Goal: Communication & Community: Answer question/provide support

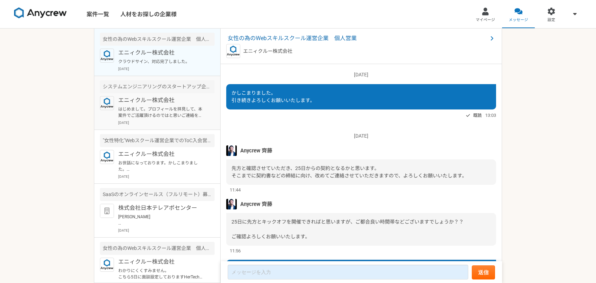
scroll to position [587, 0]
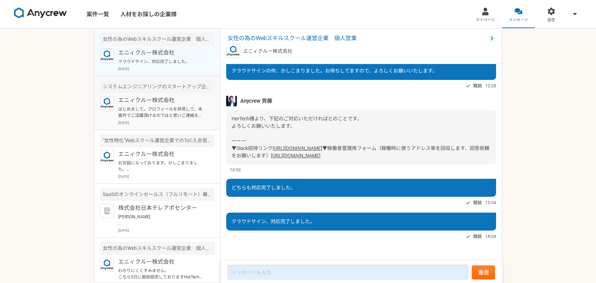
click at [160, 99] on p "エニィクルー株式会社" at bounding box center [161, 100] width 87 height 8
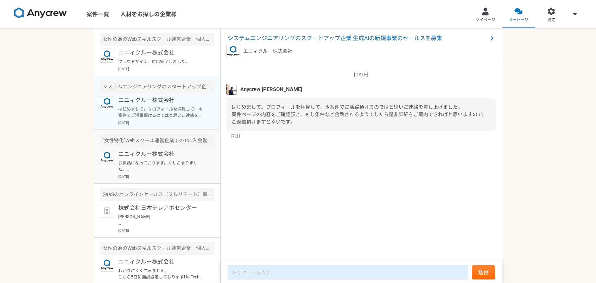
click at [160, 159] on div "エニィクルー株式会社 お世話になっております。かしこまりました。 気になる案件等ございましたらお気軽にご連絡ください。 引き続きよろしくお願い致します。 [D…" at bounding box center [166, 164] width 96 height 29
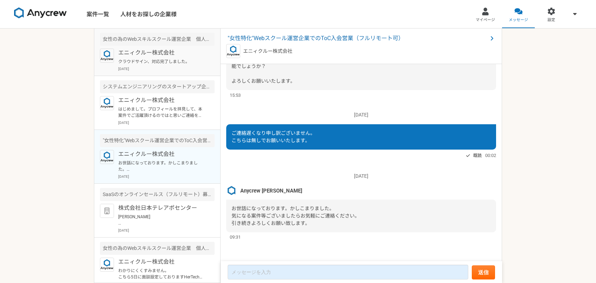
click at [173, 51] on p "エニィクルー株式会社" at bounding box center [161, 53] width 87 height 8
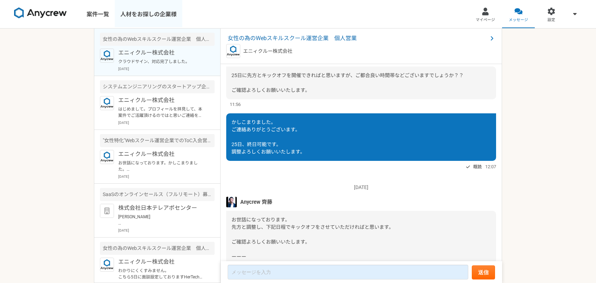
scroll to position [587, 0]
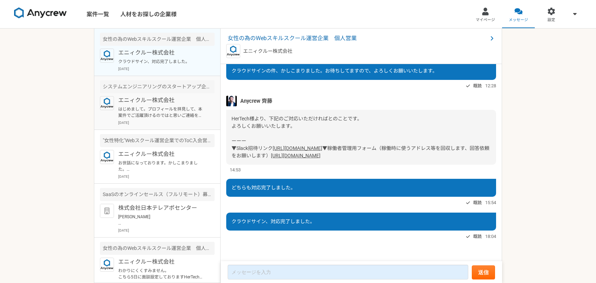
click at [157, 116] on p "はじめまして。プロフィールを拝見して、本案件でご活躍頂けるのではと思いご連絡を差し上げました。 案件ページの内容をご確認頂き、もし条件など合致されるようでした…" at bounding box center [161, 112] width 87 height 13
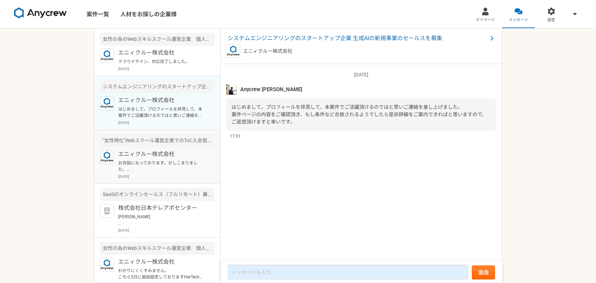
click at [159, 142] on div ""女性特化"Webスクール運営企業でのToC入会営業（フルリモート可）" at bounding box center [157, 140] width 115 height 13
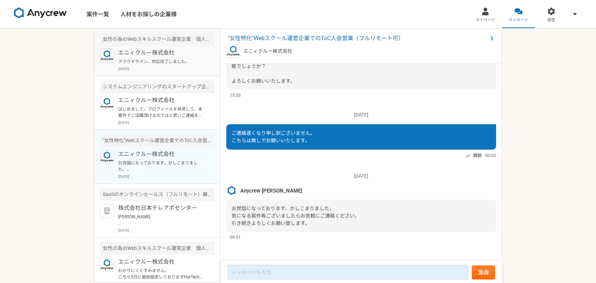
click at [169, 58] on div "エニィクルー株式会社 クラウドサイン、対応完了しました。 [DATE]" at bounding box center [166, 60] width 96 height 23
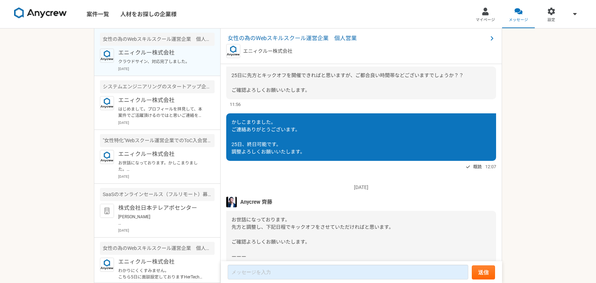
scroll to position [587, 0]
